Goal: Navigation & Orientation: Find specific page/section

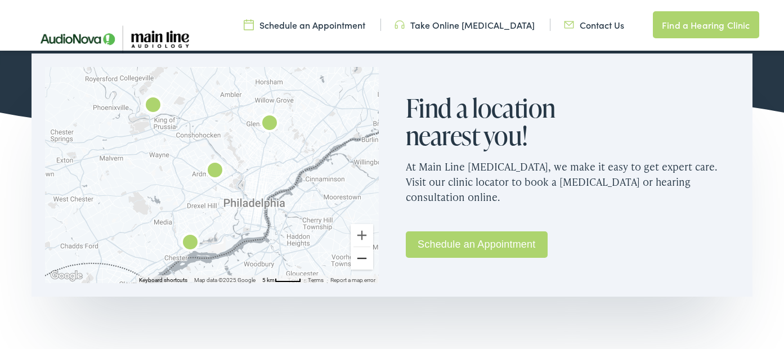
scroll to position [740, 0]
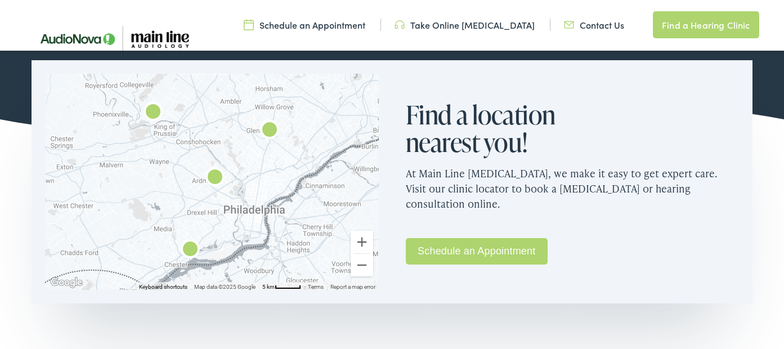
click at [469, 254] on link "Schedule an Appointment" at bounding box center [477, 251] width 142 height 26
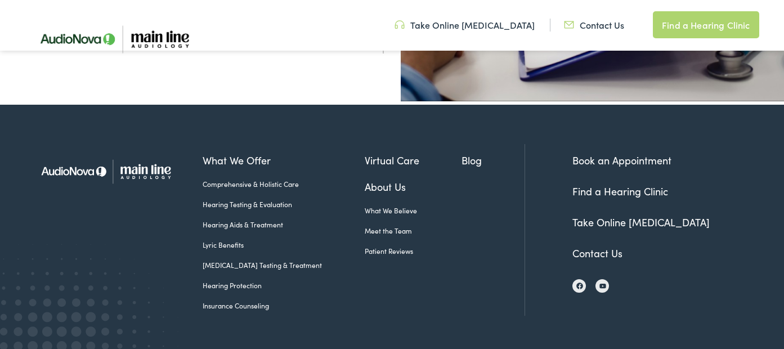
scroll to position [463, 0]
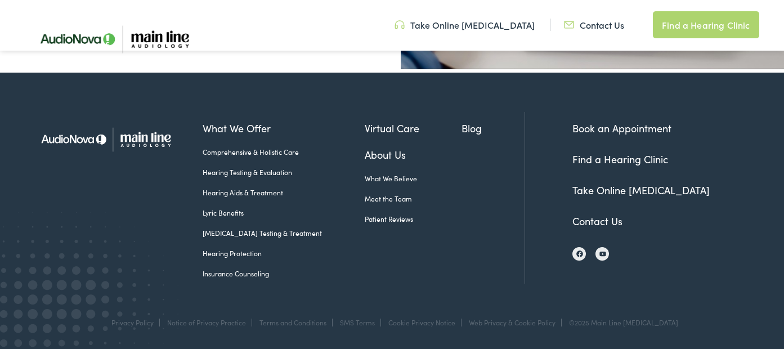
click at [627, 129] on link "Book an Appointment" at bounding box center [621, 128] width 99 height 14
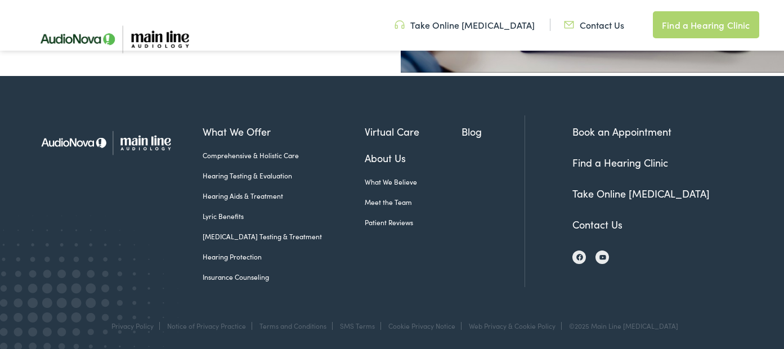
scroll to position [463, 0]
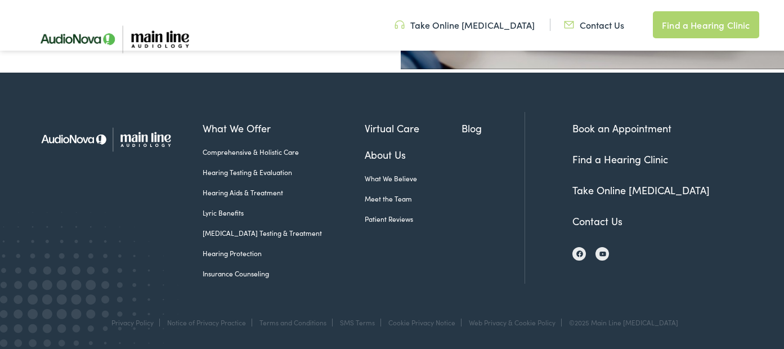
click at [372, 195] on link "Meet the Team" at bounding box center [413, 199] width 97 height 10
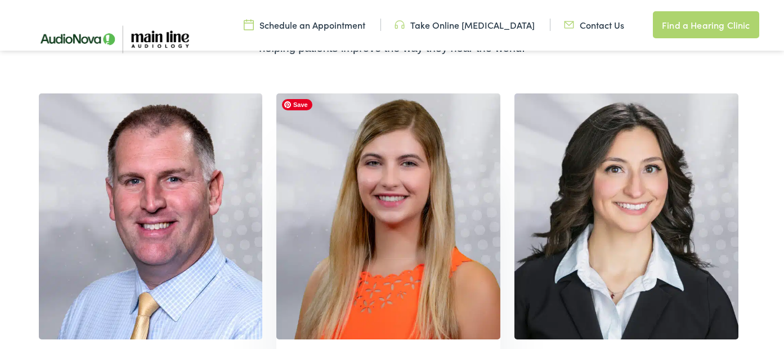
scroll to position [257, 0]
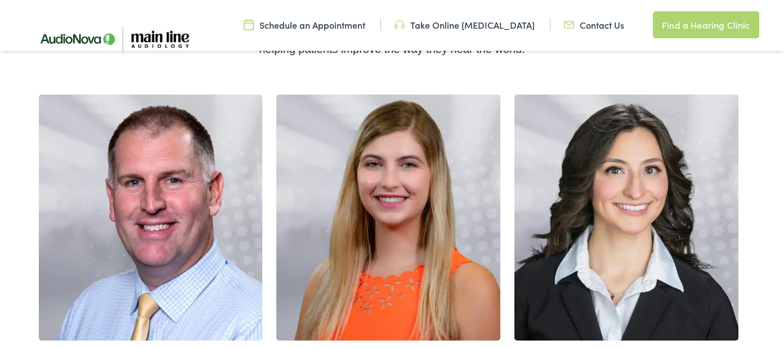
click at [715, 25] on link "Find a Hearing Clinic" at bounding box center [706, 24] width 106 height 27
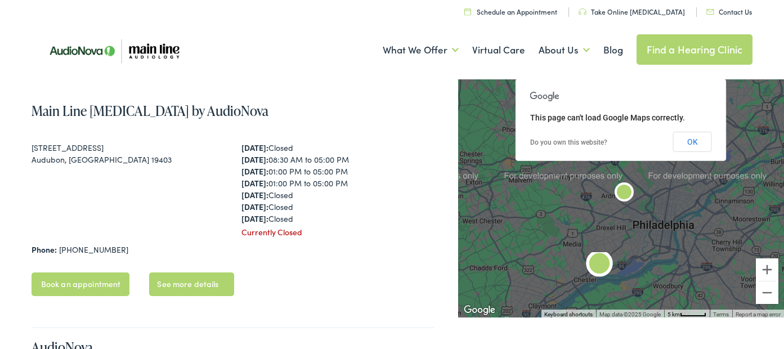
scroll to position [197, 0]
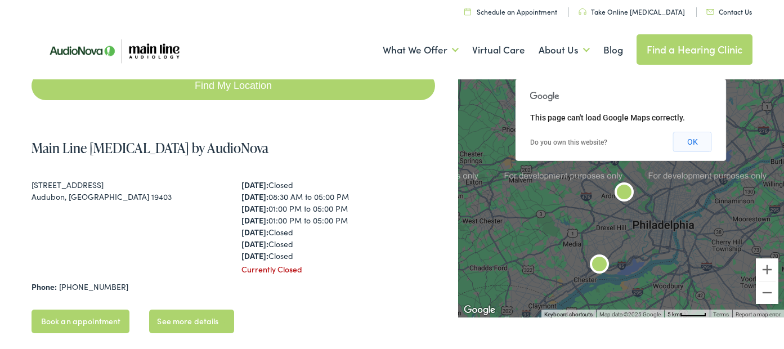
click at [690, 142] on button "OK" at bounding box center [692, 142] width 39 height 20
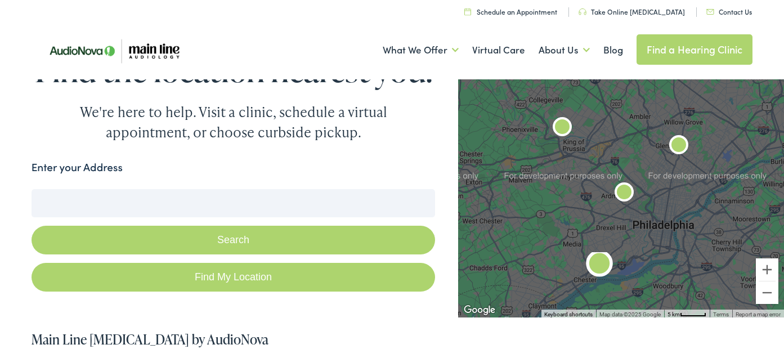
scroll to position [0, 0]
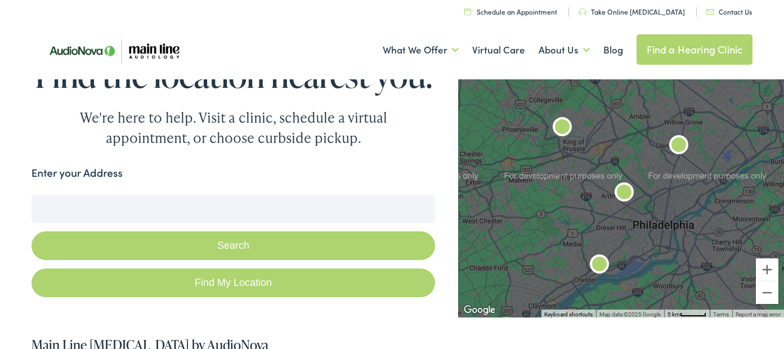
click at [162, 213] on input "Enter your Address" at bounding box center [234, 209] width 404 height 28
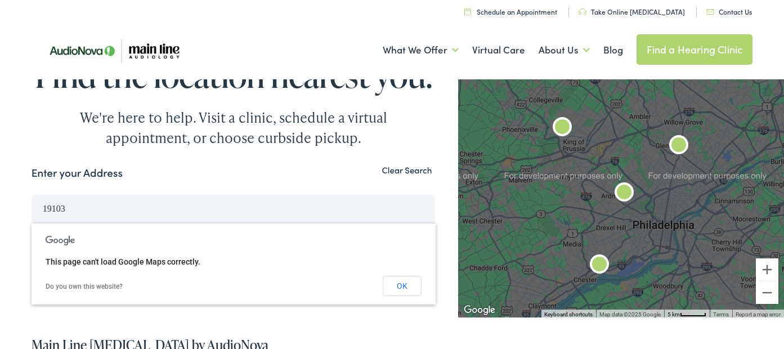
click at [32, 231] on button "Search" at bounding box center [234, 245] width 404 height 29
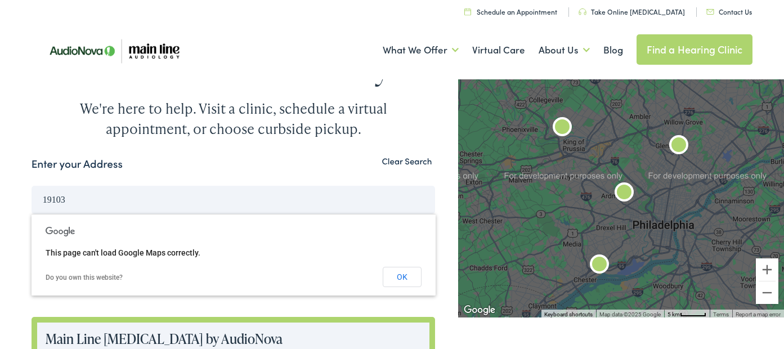
scroll to position [12, 0]
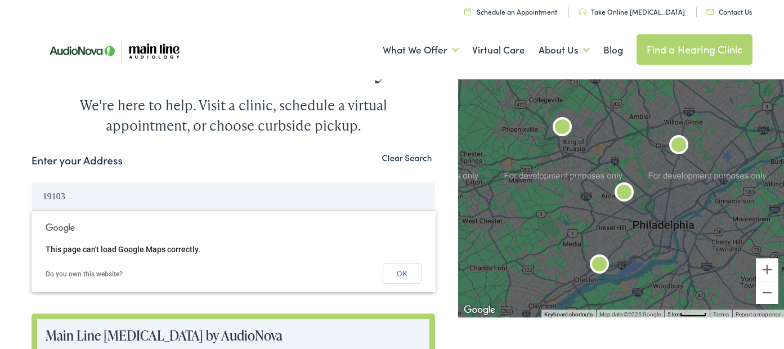
drag, startPoint x: 89, startPoint y: 197, endPoint x: 28, endPoint y: 188, distance: 62.5
type input "18942"
click at [32, 219] on button "Search" at bounding box center [234, 233] width 404 height 29
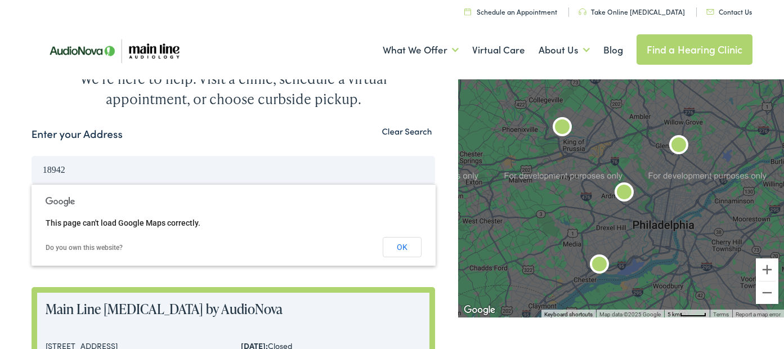
scroll to position [40, 0]
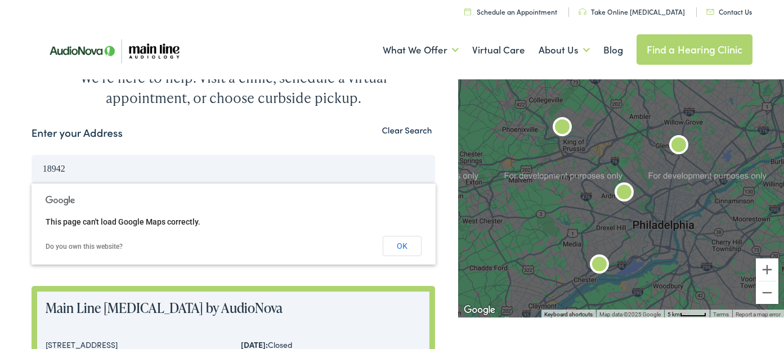
click at [95, 172] on input "18942" at bounding box center [234, 169] width 404 height 28
click at [401, 246] on button "OK" at bounding box center [402, 246] width 39 height 20
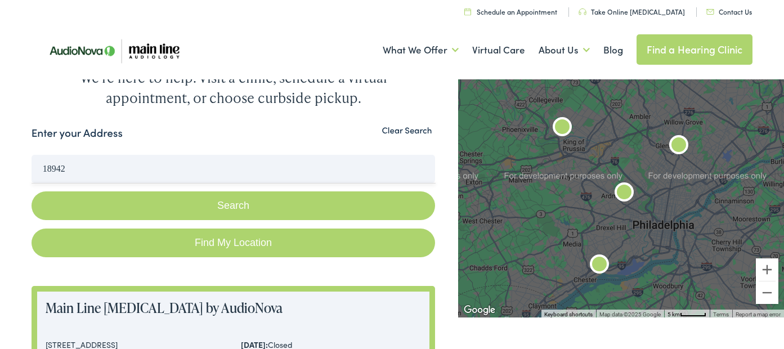
click at [229, 201] on button "Search" at bounding box center [234, 205] width 404 height 29
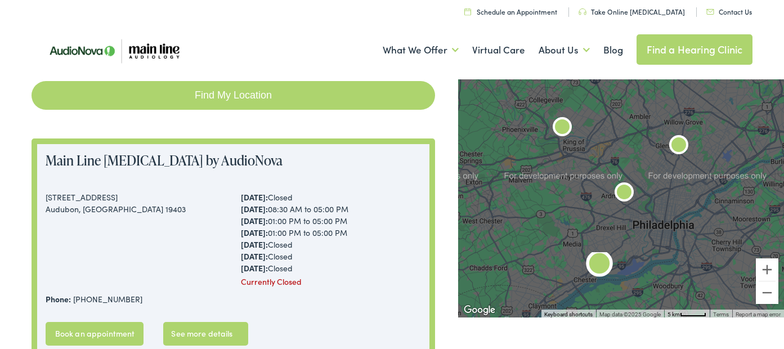
scroll to position [189, 0]
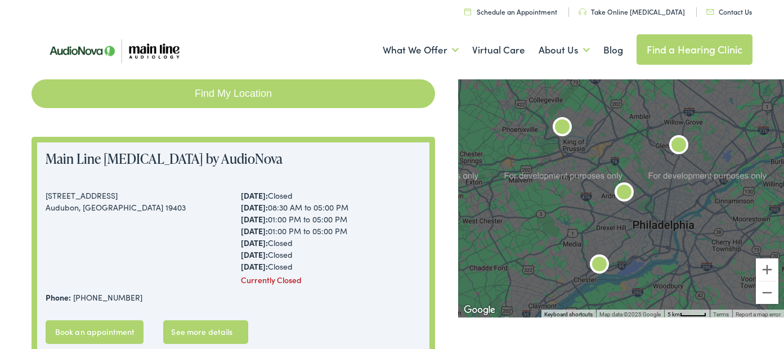
click at [681, 145] on img "AudioNova" at bounding box center [678, 146] width 27 height 27
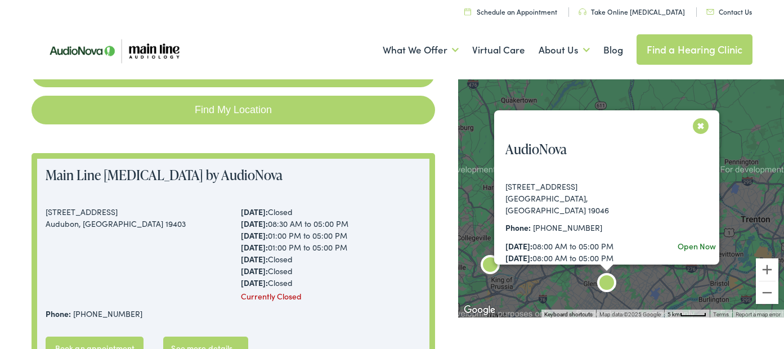
scroll to position [0, 0]
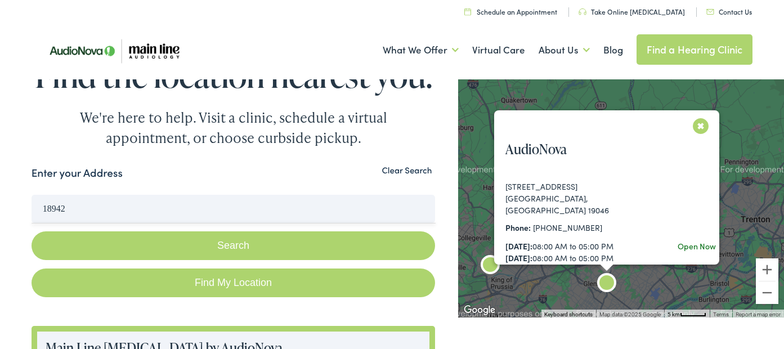
click at [150, 51] on img at bounding box center [113, 51] width 163 height 55
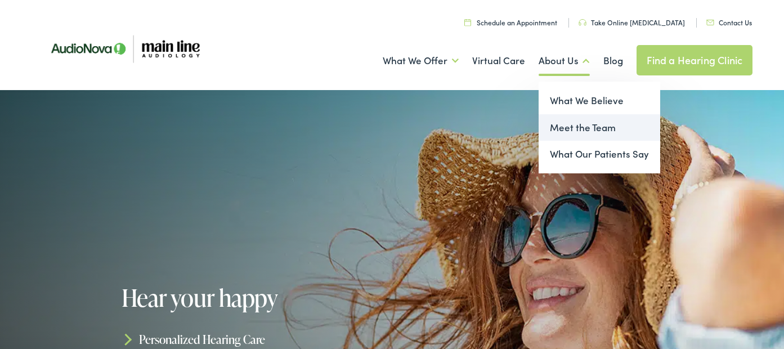
click at [573, 129] on link "Meet the Team" at bounding box center [599, 127] width 122 height 27
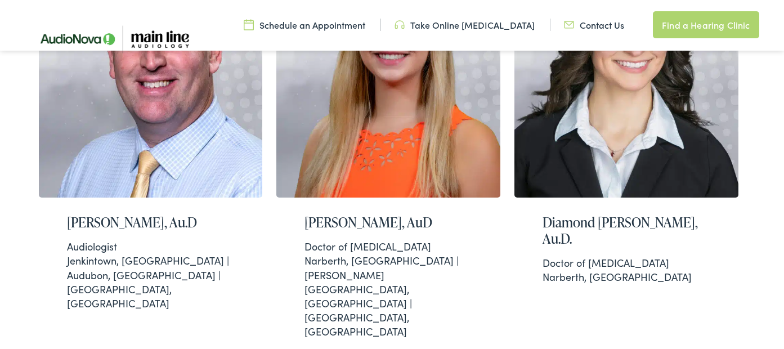
scroll to position [401, 0]
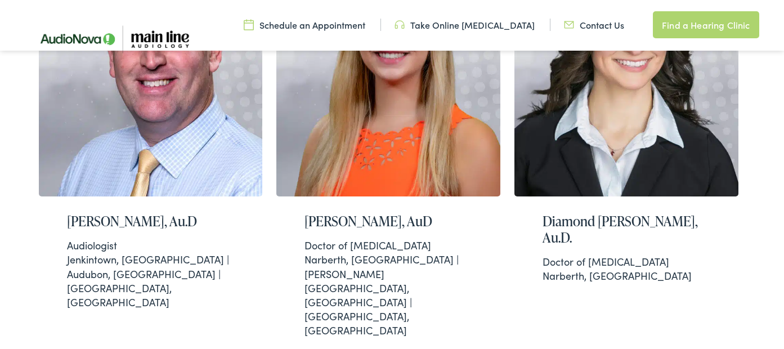
click at [595, 26] on link "Contact Us" at bounding box center [594, 25] width 60 height 12
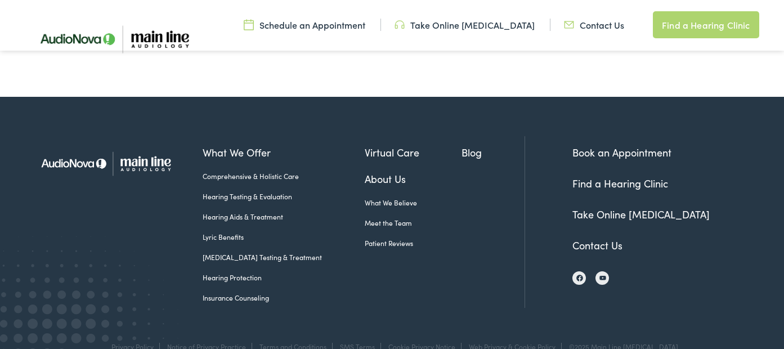
scroll to position [628, 0]
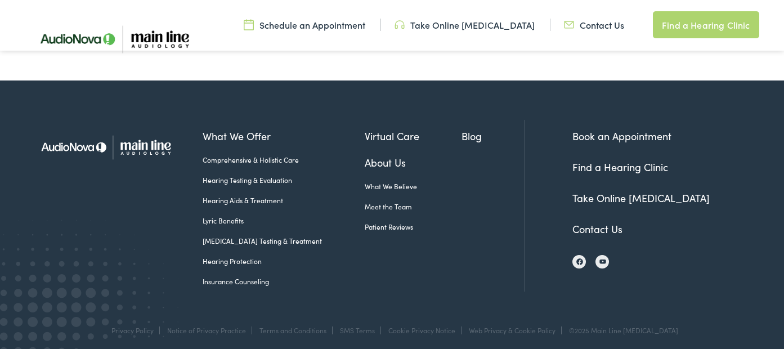
click at [592, 226] on link "Contact Us" at bounding box center [597, 229] width 50 height 14
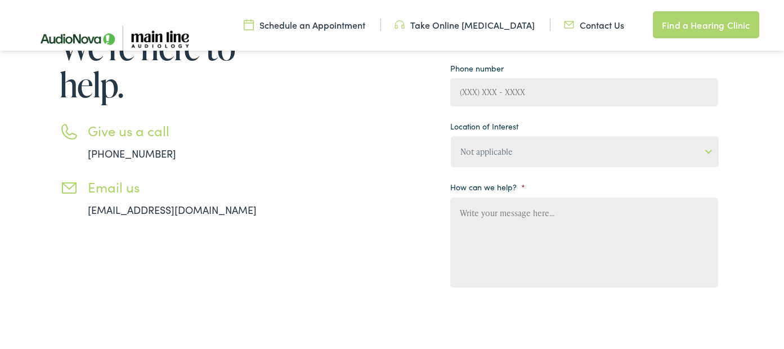
scroll to position [236, 0]
click at [319, 219] on div "Need help? Have a question? We’re here to help. Give us a call 888-480-2052 Ema…" at bounding box center [375, 171] width 686 height 488
